Goal: Information Seeking & Learning: Learn about a topic

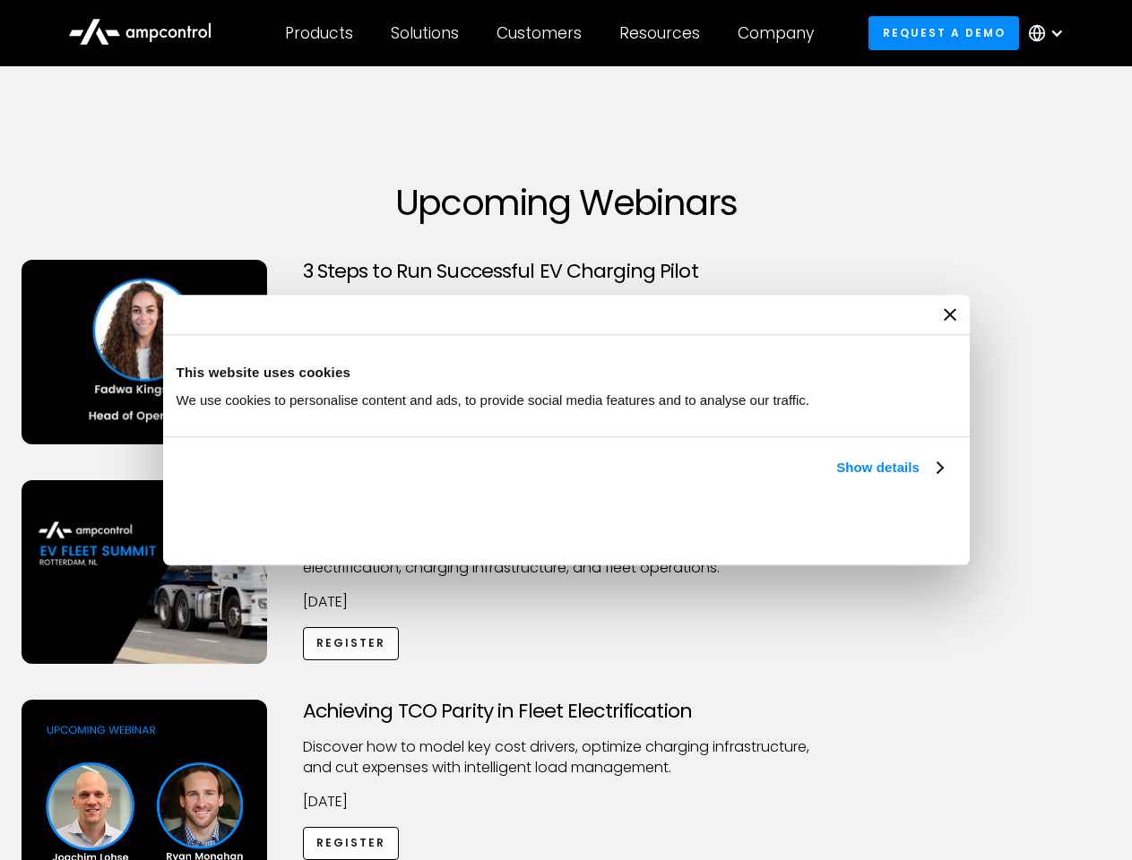
click at [836, 479] on link "Show details" at bounding box center [889, 468] width 106 height 22
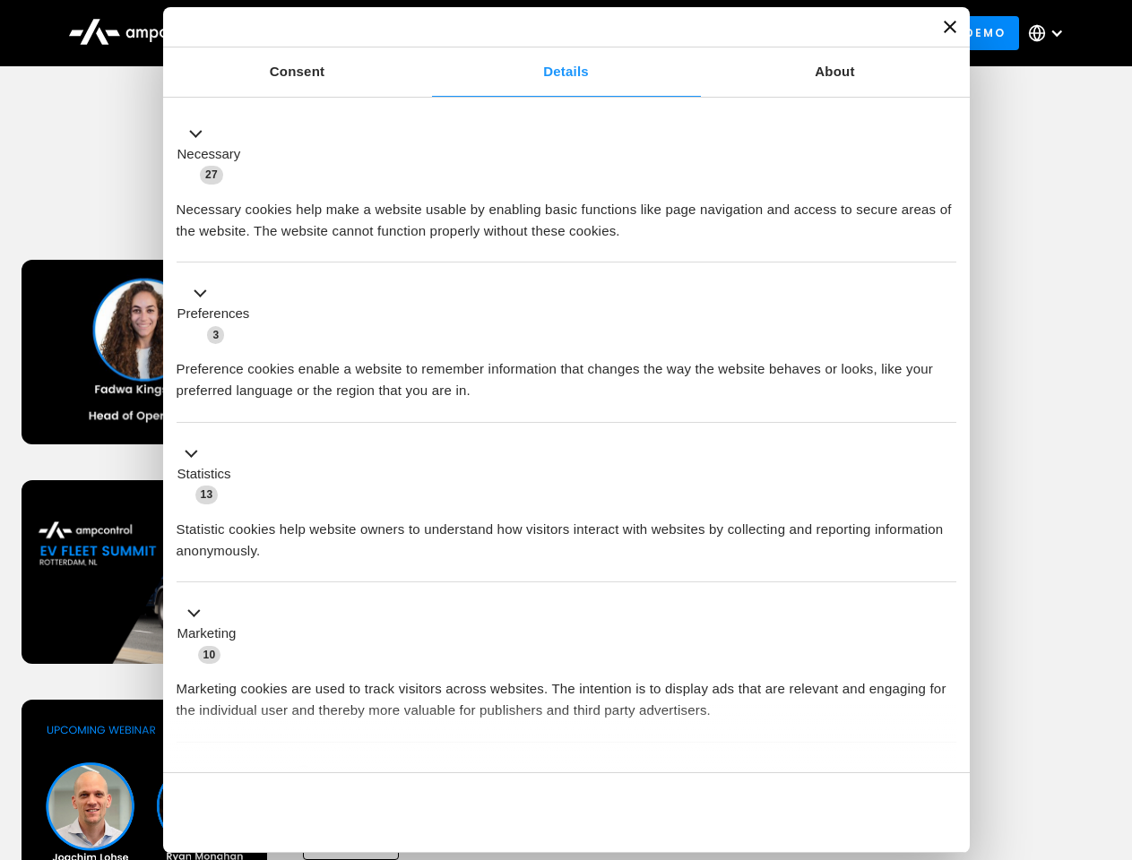
click at [945, 242] on div "Necessary cookies help make a website usable by enabling basic functions like p…" at bounding box center [567, 214] width 780 height 56
click at [1112, 722] on div "Achieving TCO Parity in Fleet Electrification Discover how to model key cost dr…" at bounding box center [567, 840] width 1126 height 281
click at [551, 33] on div "Customers" at bounding box center [539, 33] width 85 height 20
click at [318, 33] on div "Products" at bounding box center [319, 33] width 68 height 20
click at [426, 33] on div "Solutions" at bounding box center [425, 33] width 68 height 20
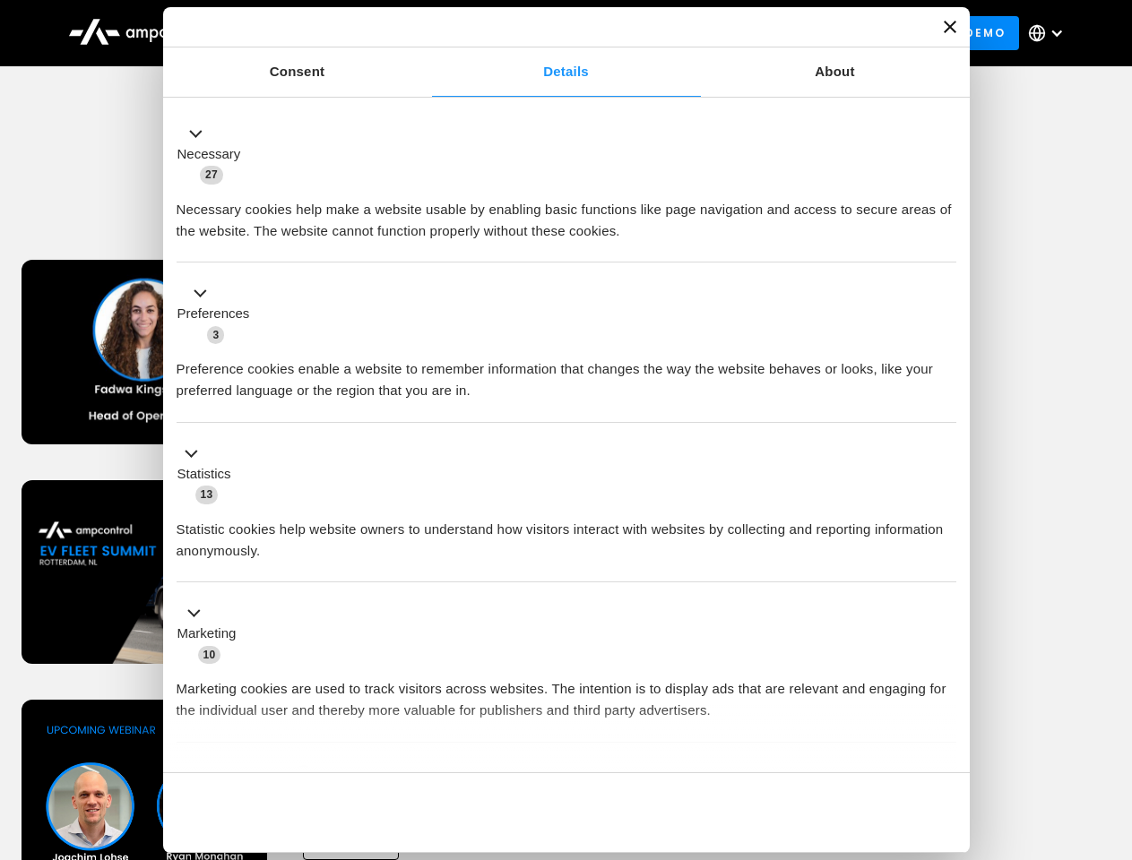
click at [542, 33] on div "Customers" at bounding box center [539, 33] width 85 height 20
click at [663, 33] on div "Resources" at bounding box center [659, 33] width 81 height 20
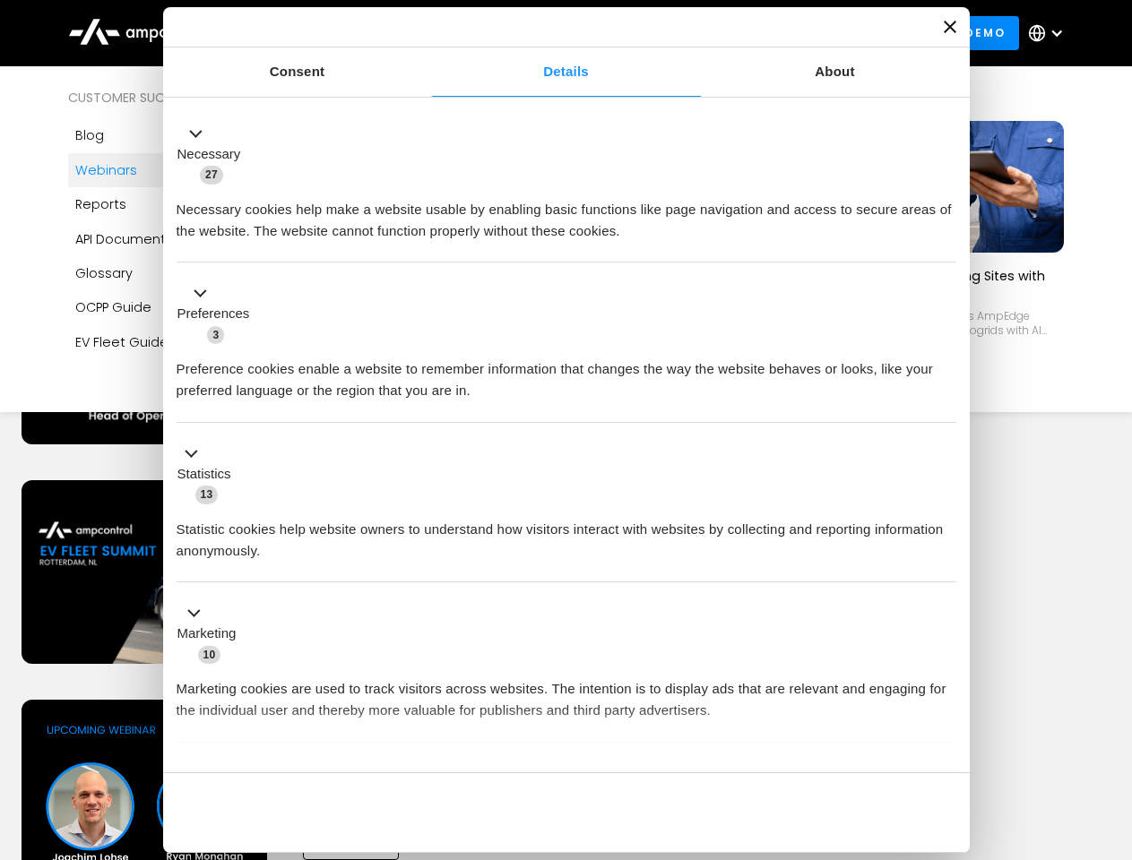
click at [782, 33] on div "Company" at bounding box center [776, 33] width 76 height 20
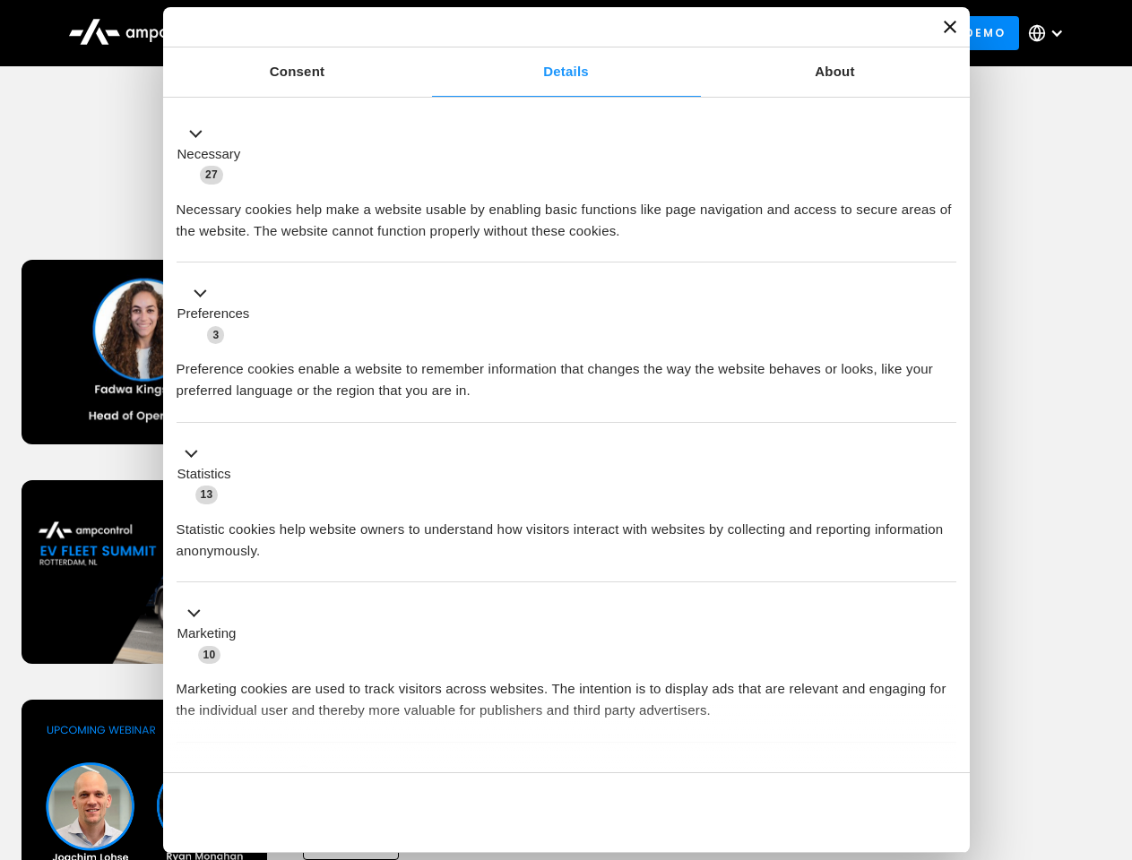
click at [1050, 33] on div at bounding box center [1056, 33] width 14 height 14
